Goal: Find specific page/section: Find specific page/section

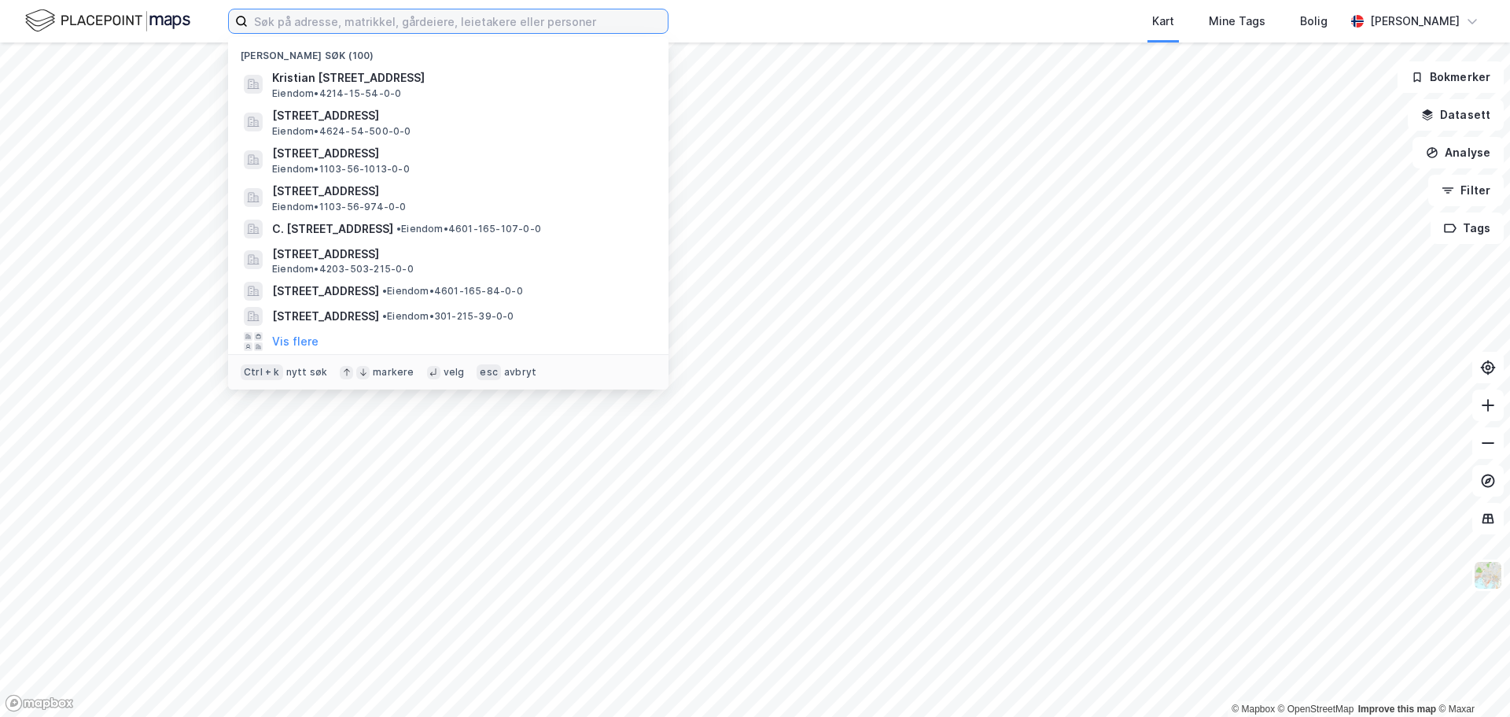
click at [414, 20] on input at bounding box center [458, 21] width 420 height 24
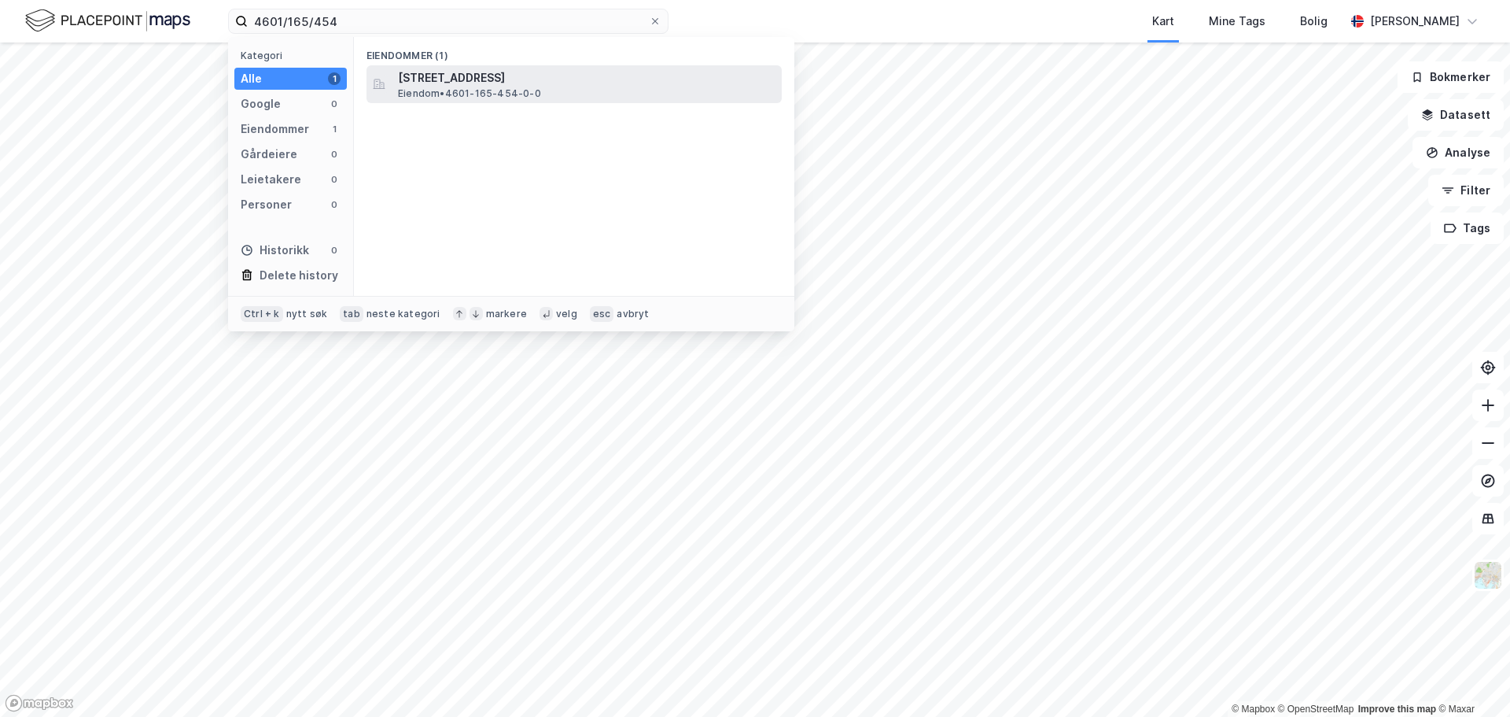
click at [485, 76] on span "[STREET_ADDRESS]" at bounding box center [587, 77] width 378 height 19
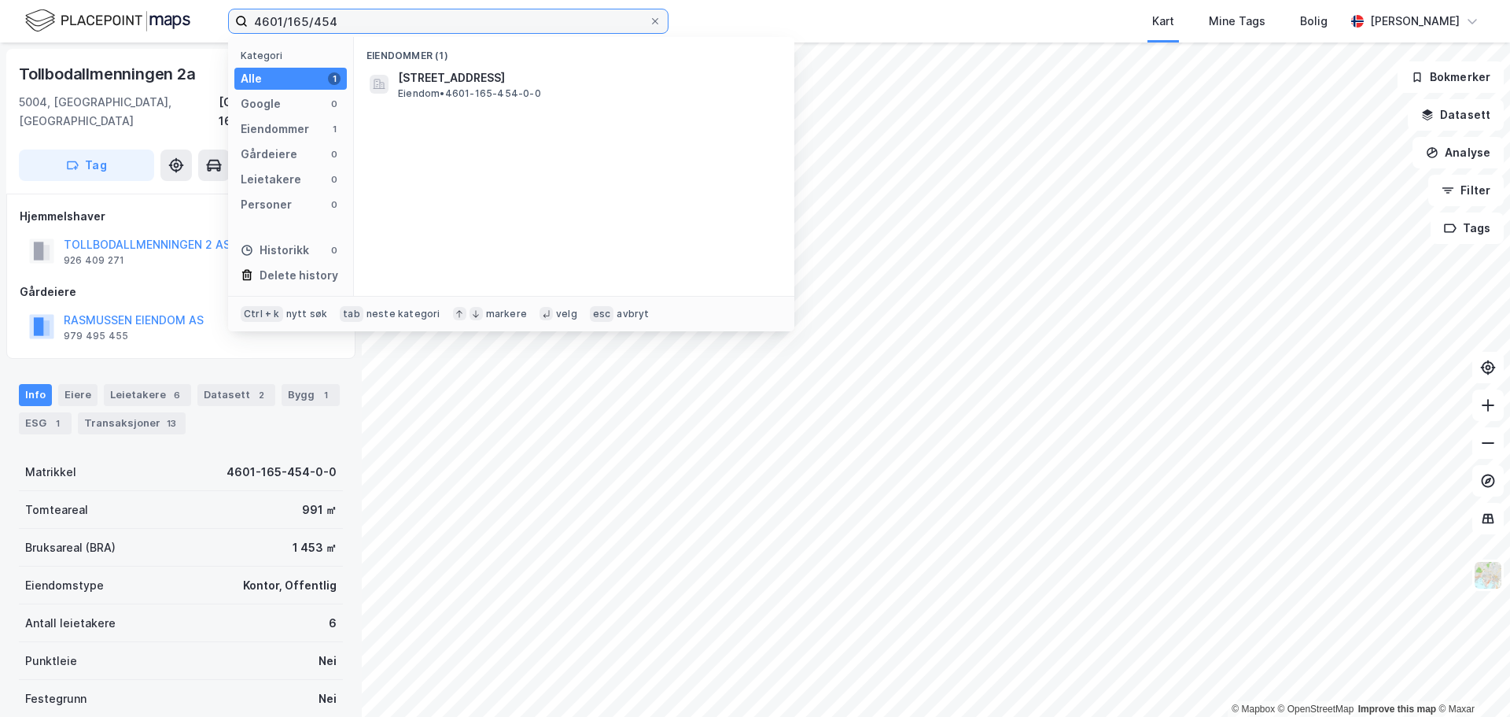
drag, startPoint x: 391, startPoint y: 24, endPoint x: 162, endPoint y: -4, distance: 230.5
click at [162, 0] on html "4601/165/454 Kategori Alle 1 Google 0 Eiendommer 1 Gårdeiere 0 Leietakere 0 Per…" at bounding box center [755, 358] width 1510 height 717
type input "4601/159/987"
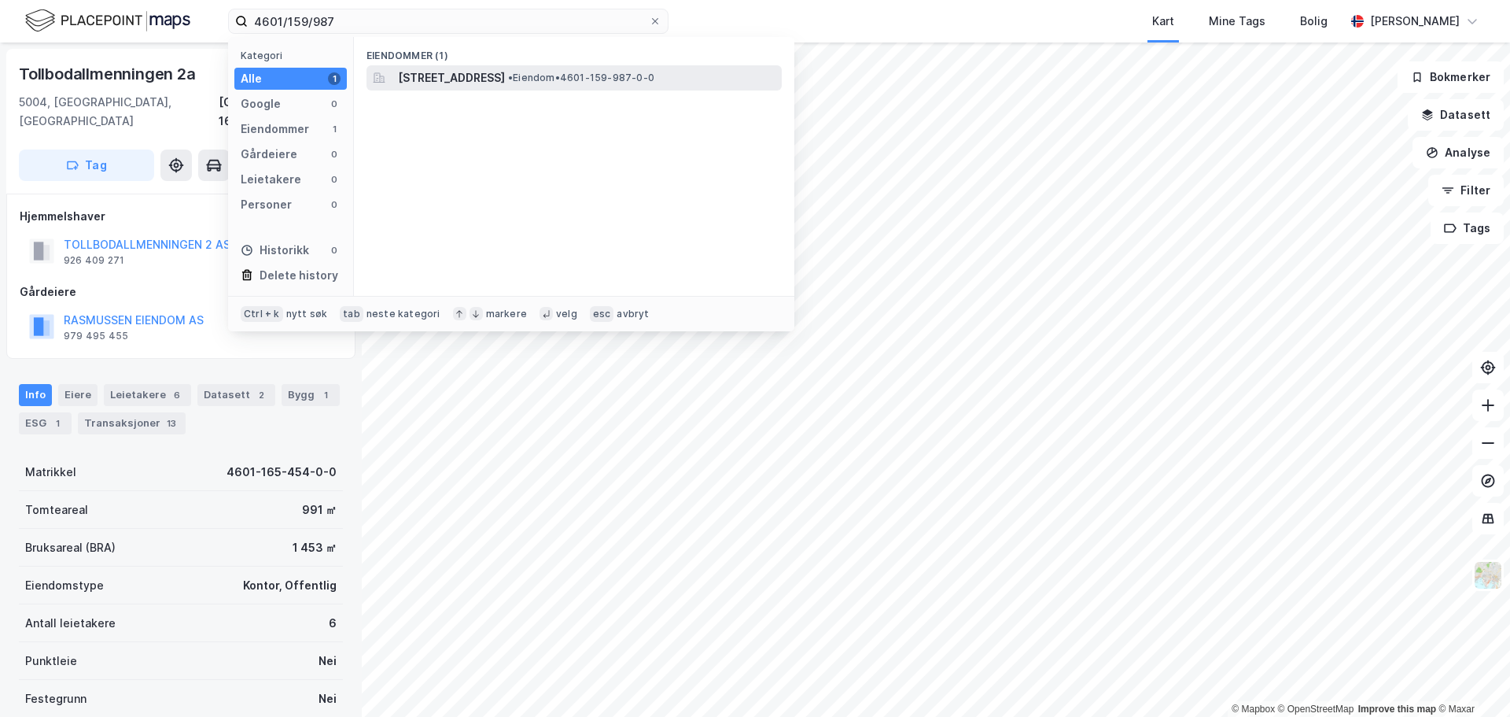
click at [479, 75] on span "[STREET_ADDRESS]" at bounding box center [451, 77] width 107 height 19
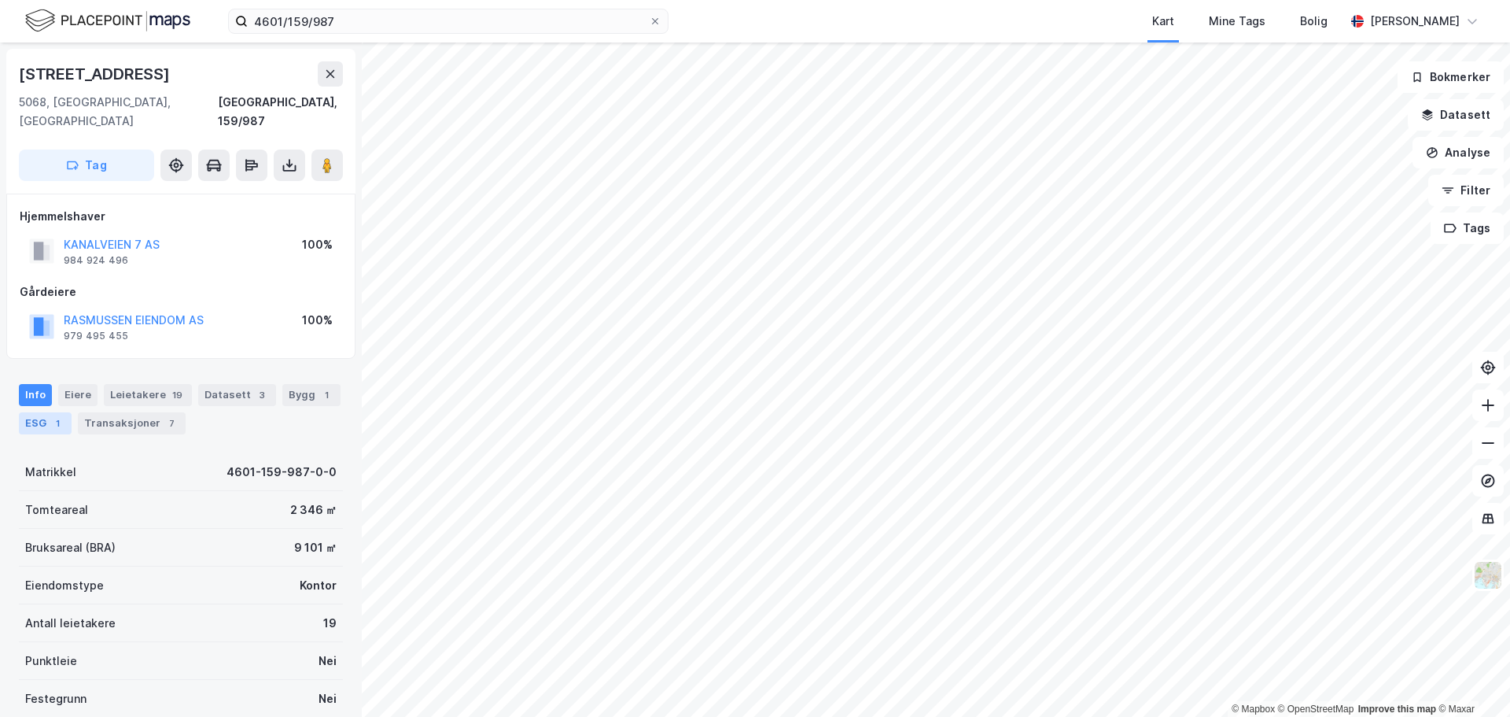
click at [41, 412] on div "ESG 1" at bounding box center [45, 423] width 53 height 22
